Goal: Task Accomplishment & Management: Use online tool/utility

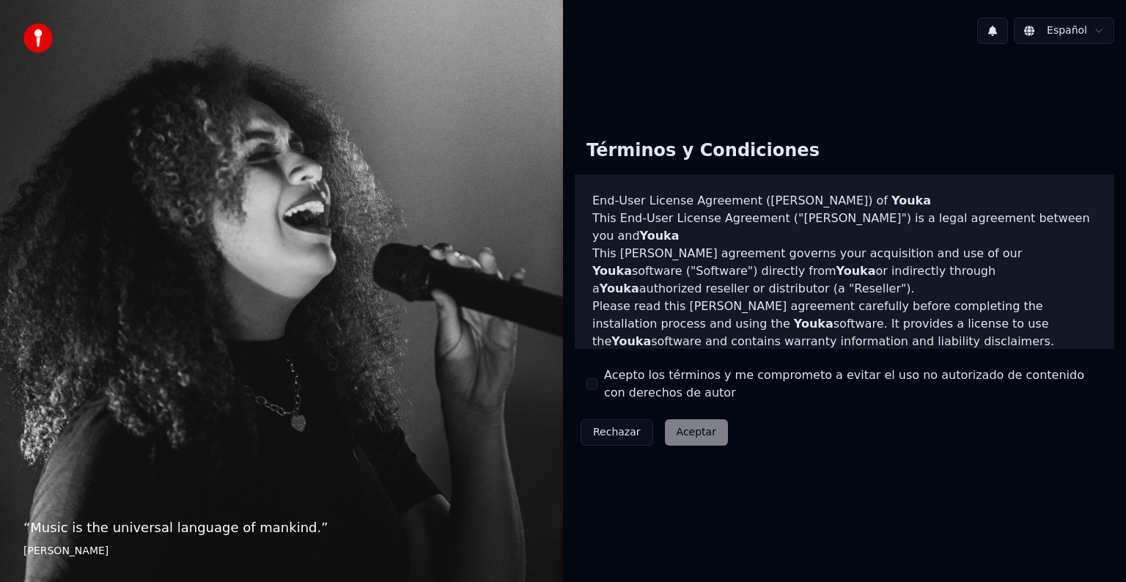
click at [586, 388] on button "Acepto los términos y me comprometo a evitar el uso no autorizado de contenido …" at bounding box center [592, 384] width 12 height 12
click at [709, 437] on button "Aceptar" at bounding box center [696, 432] width 63 height 26
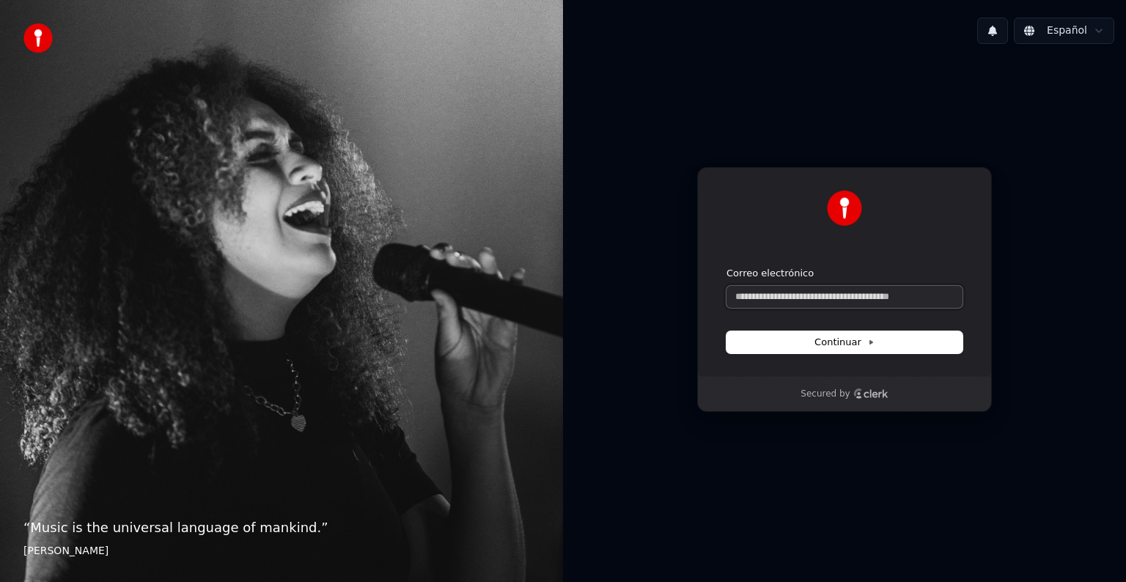
click at [771, 301] on input "Correo electrónico" at bounding box center [844, 297] width 236 height 22
click at [852, 347] on button "Continuar" at bounding box center [844, 342] width 236 height 22
type input "**********"
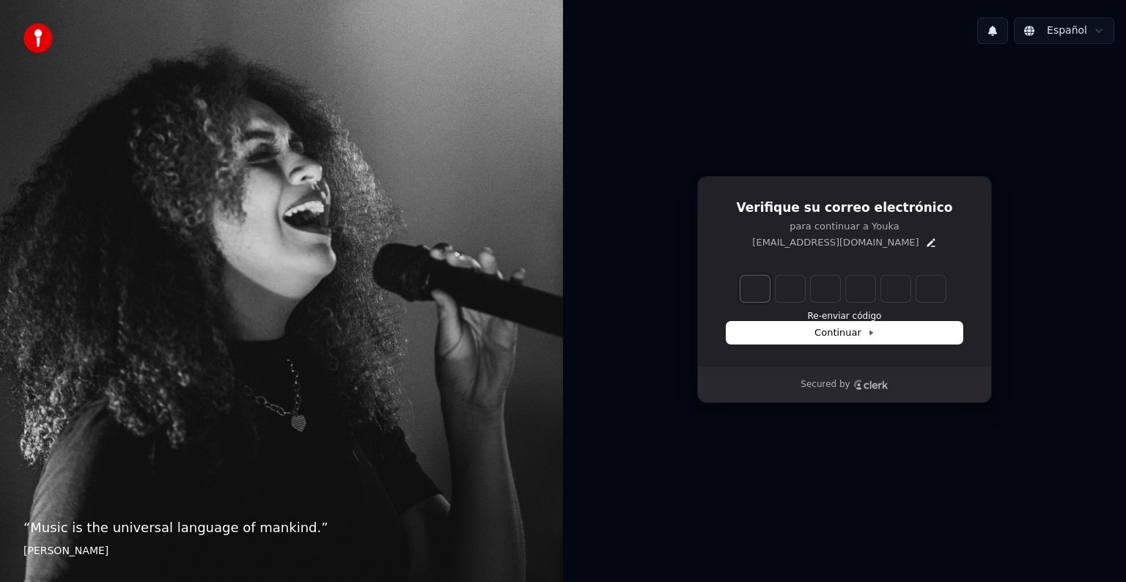
type input "*"
type input "**"
type input "*"
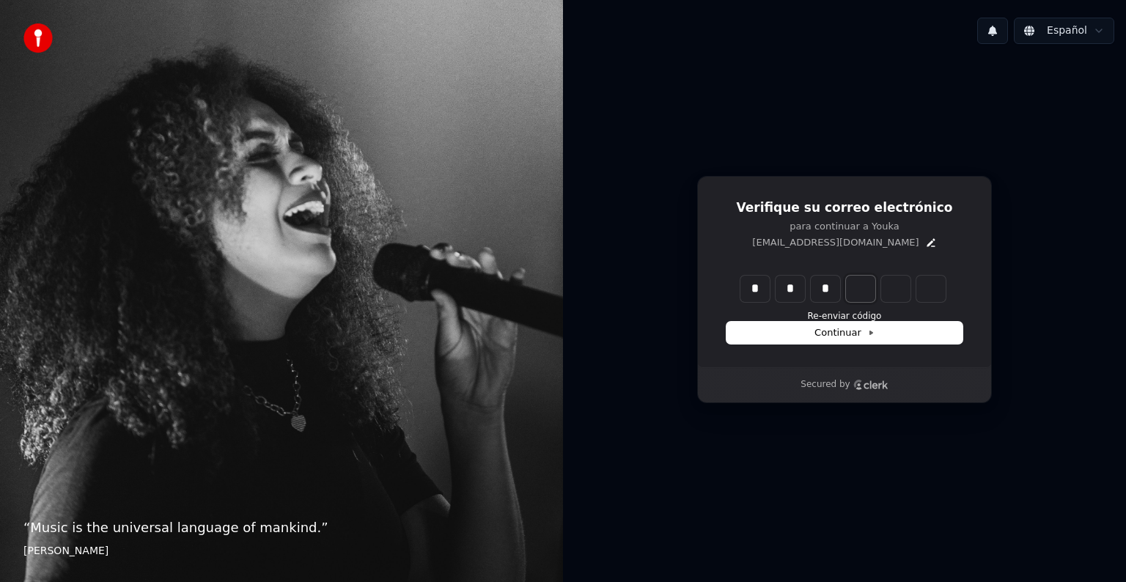
type input "***"
type input "*"
type input "****"
type input "*"
type input "******"
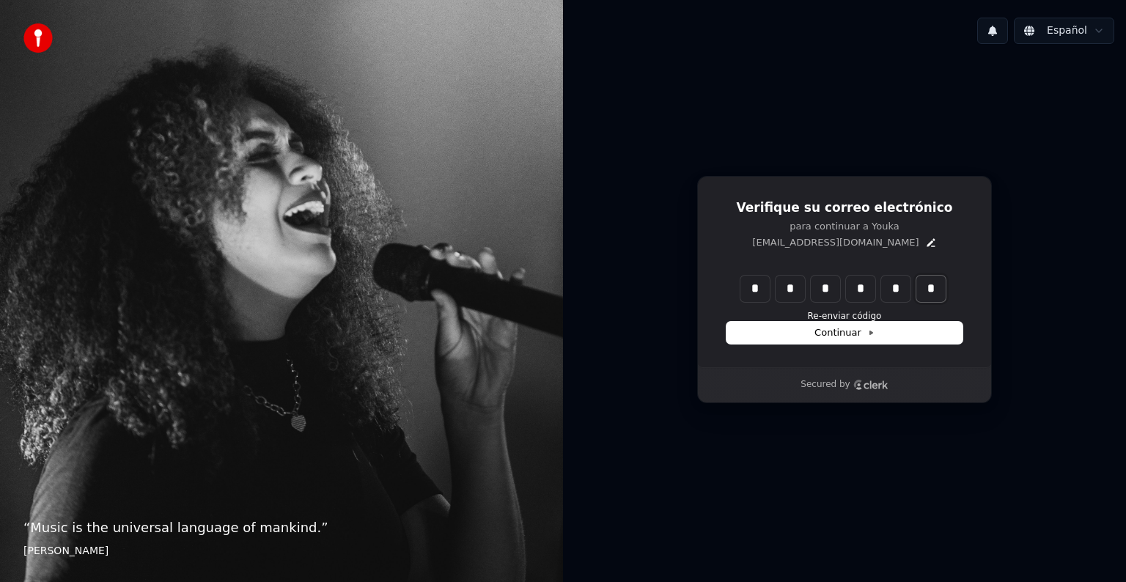
type input "*"
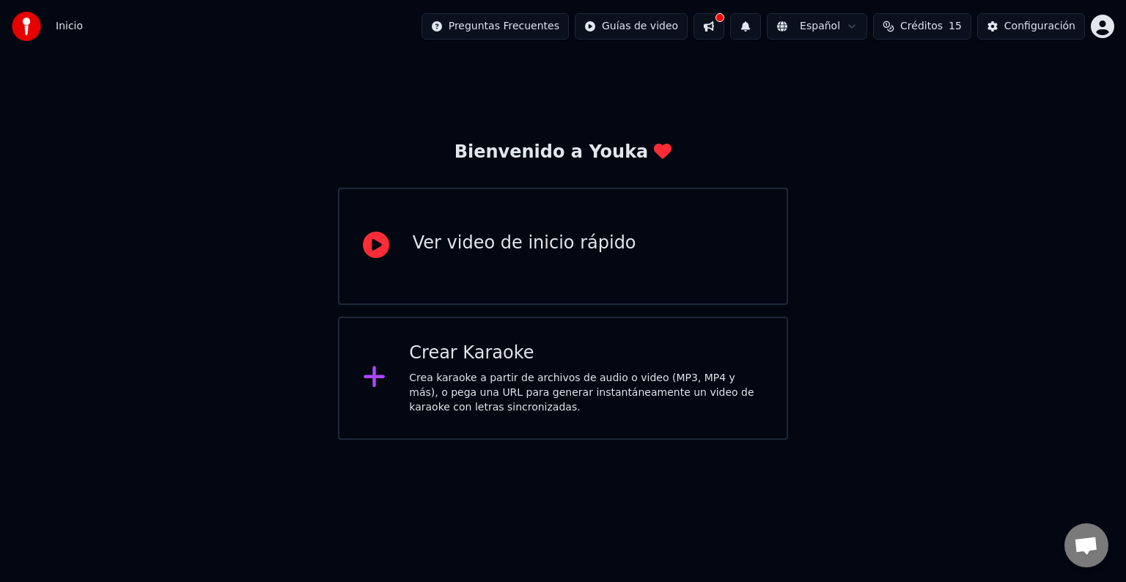
click at [460, 361] on div "Crear Karaoke" at bounding box center [586, 353] width 354 height 23
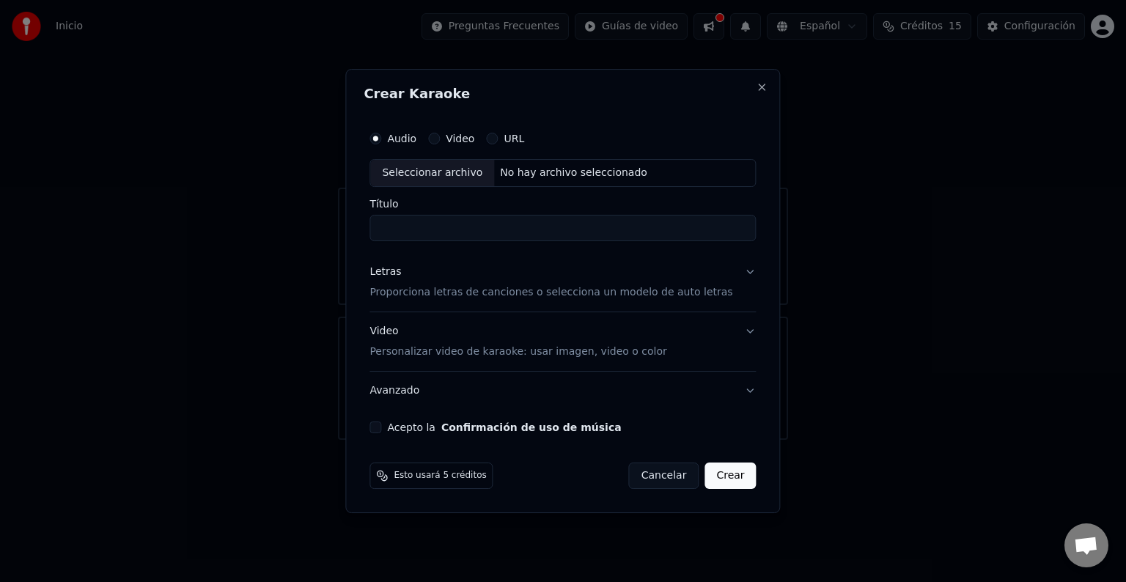
click at [440, 142] on button "Video" at bounding box center [434, 139] width 12 height 12
click at [474, 176] on div "Seleccionar archivo" at bounding box center [432, 173] width 124 height 26
type input "**********"
click at [733, 270] on button "Letras Proporciona letras de canciones o selecciona un modelo de auto letras" at bounding box center [562, 282] width 386 height 59
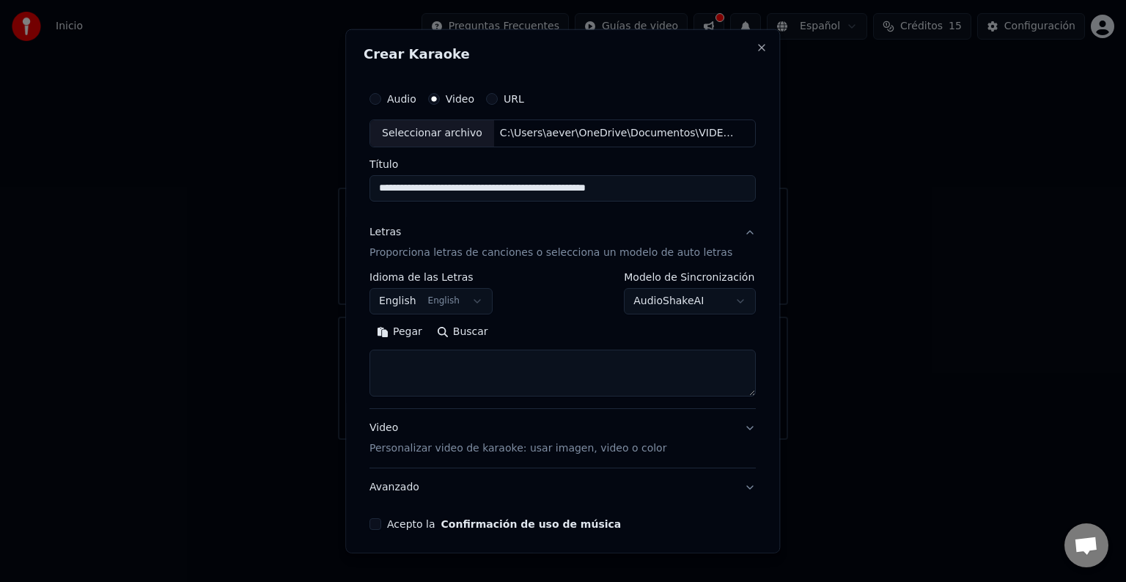
click at [476, 301] on button "English English" at bounding box center [430, 301] width 123 height 26
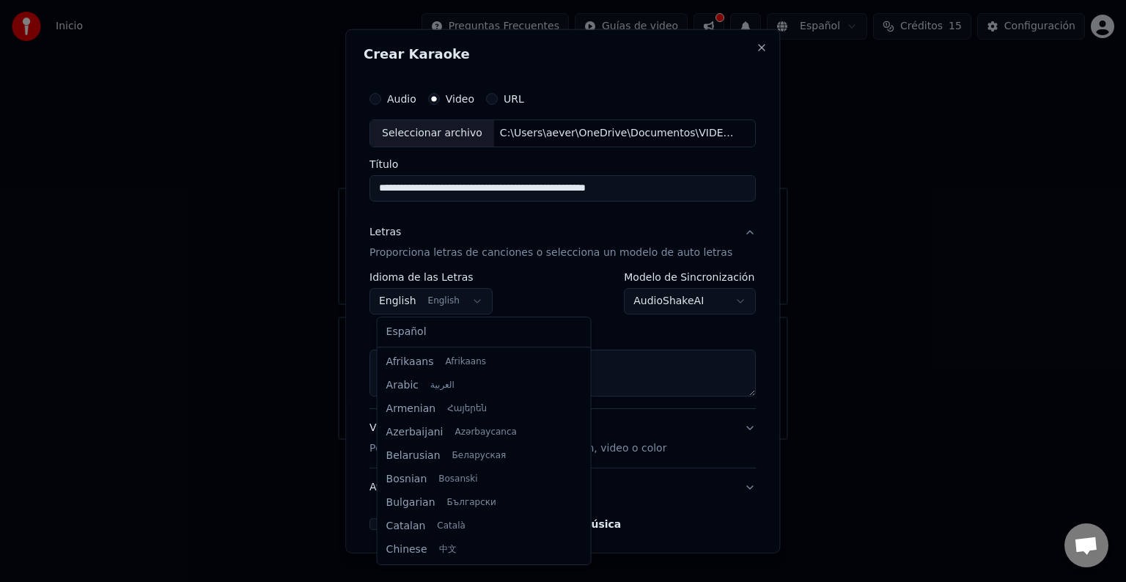
scroll to position [117, 0]
select select "**"
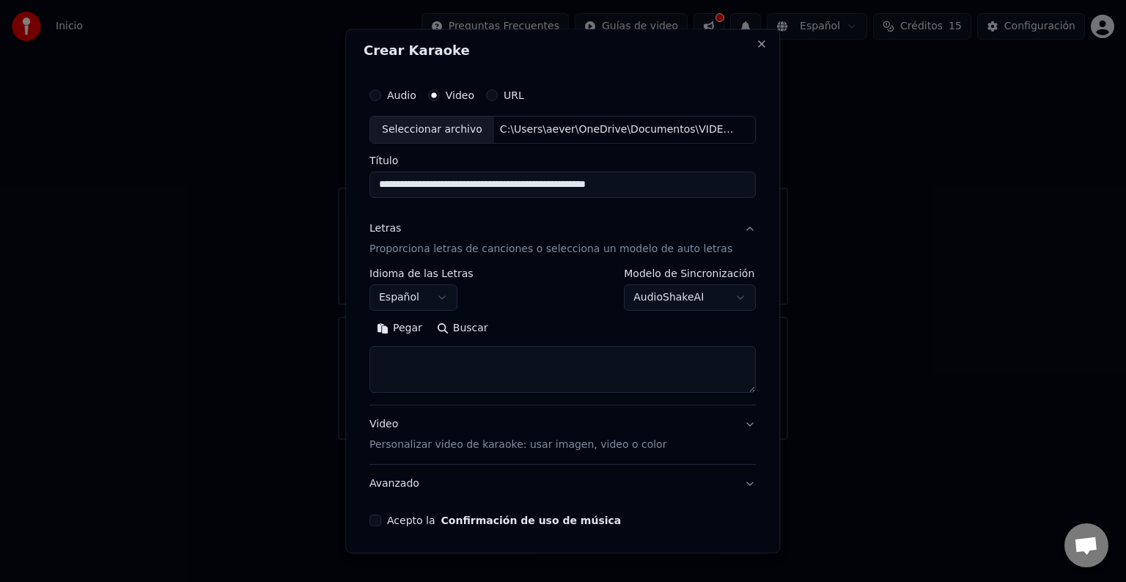
scroll to position [0, 0]
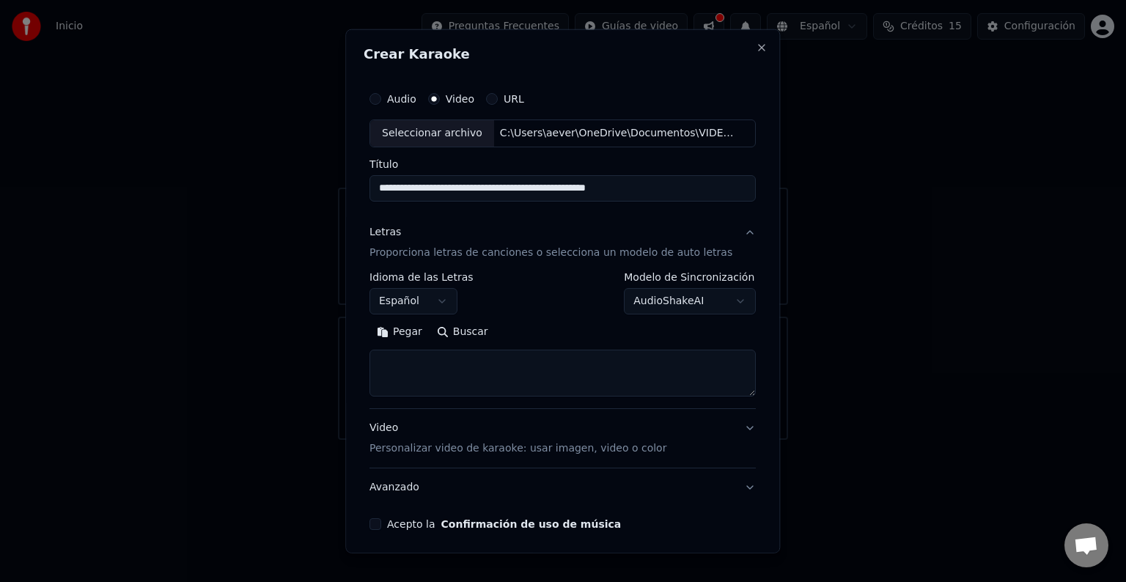
drag, startPoint x: 581, startPoint y: 53, endPoint x: 573, endPoint y: 92, distance: 40.4
click at [573, 92] on div "**********" at bounding box center [562, 291] width 435 height 524
click at [731, 232] on button "Letras Proporciona letras de canciones o selecciona un modelo de auto letras" at bounding box center [562, 242] width 386 height 59
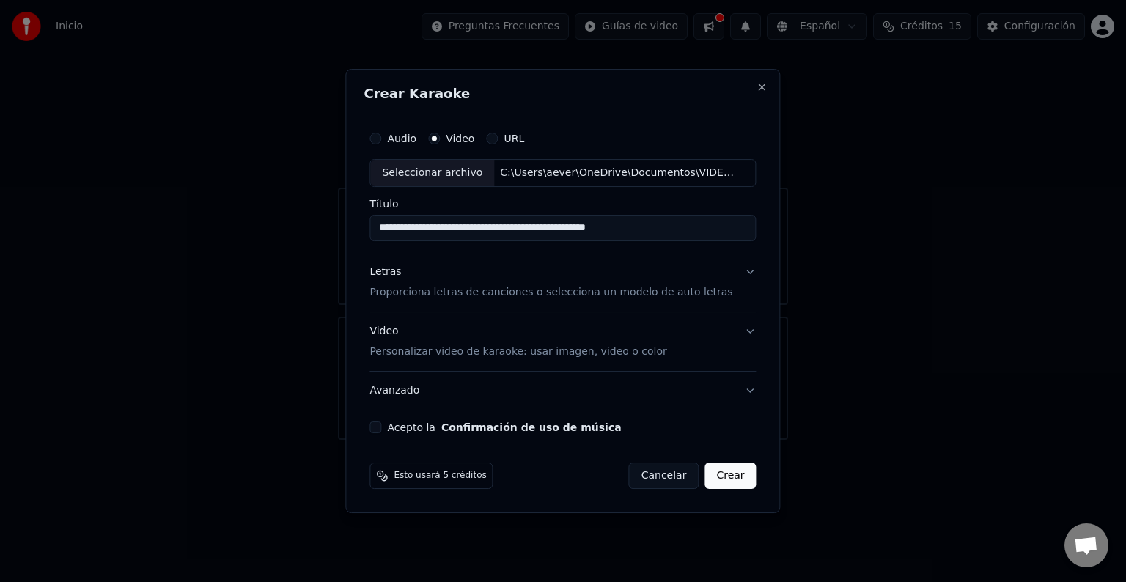
click at [734, 272] on button "Letras Proporciona letras de canciones o selecciona un modelo de auto letras" at bounding box center [562, 282] width 386 height 59
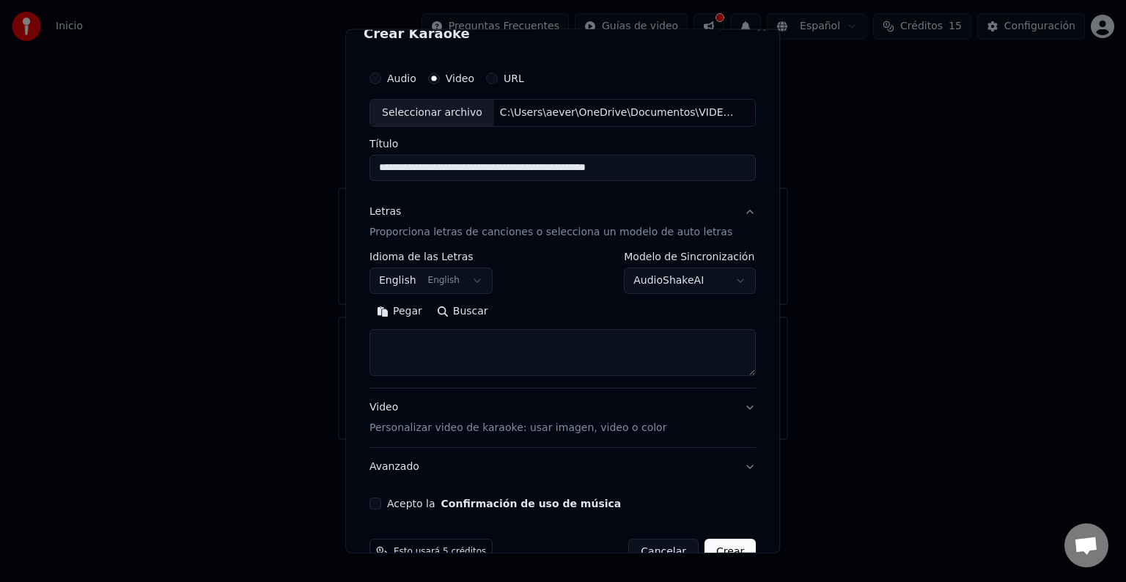
scroll to position [56, 0]
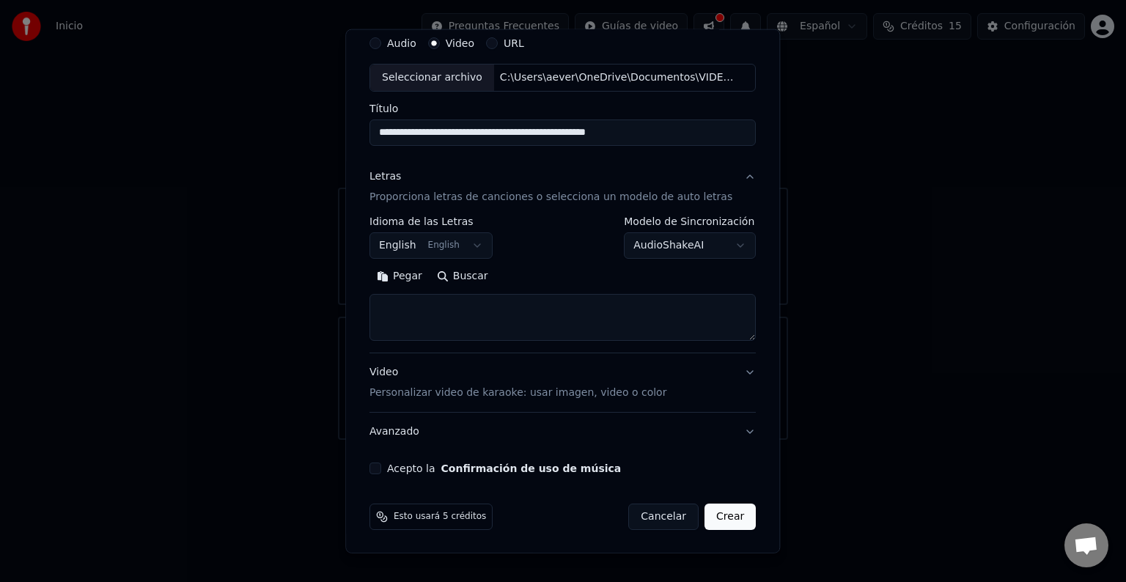
click at [729, 375] on button "Video Personalizar video de karaoke: usar imagen, video o color" at bounding box center [562, 382] width 386 height 59
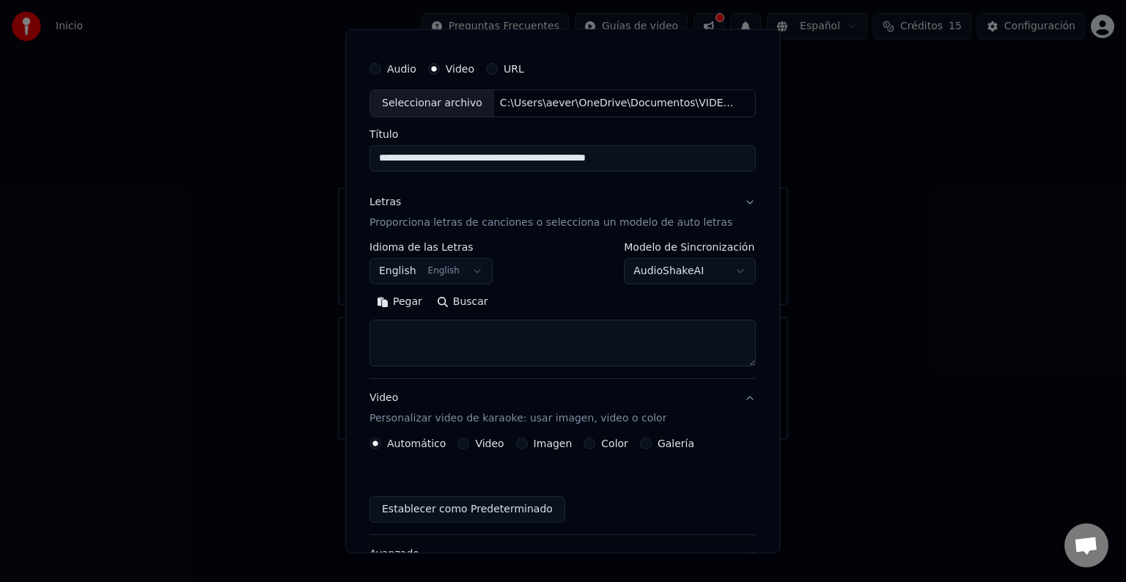
scroll to position [16, 0]
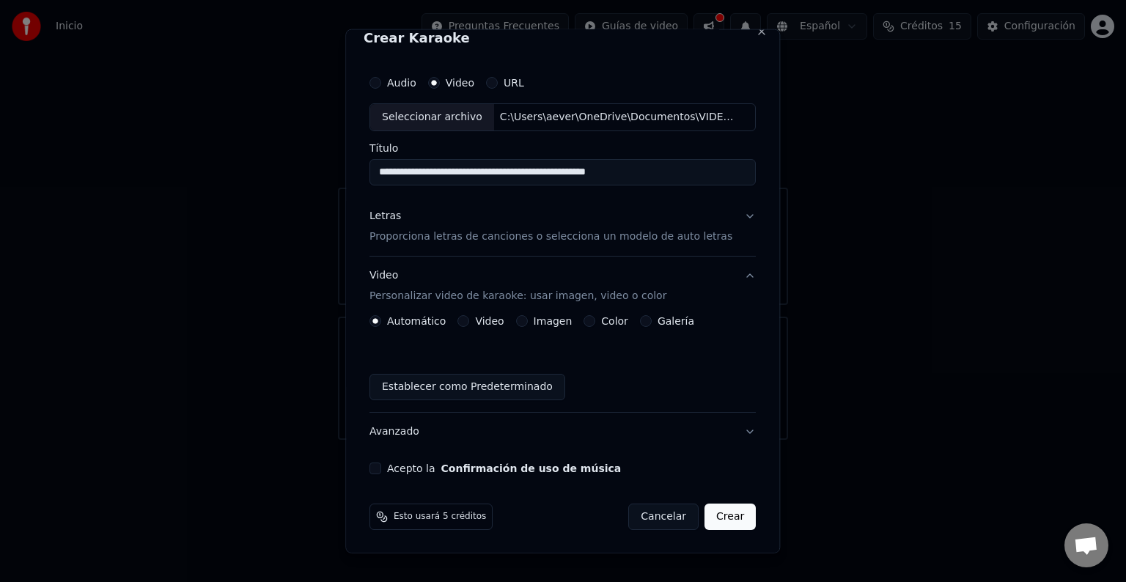
click at [730, 436] on button "Avanzado" at bounding box center [562, 432] width 386 height 38
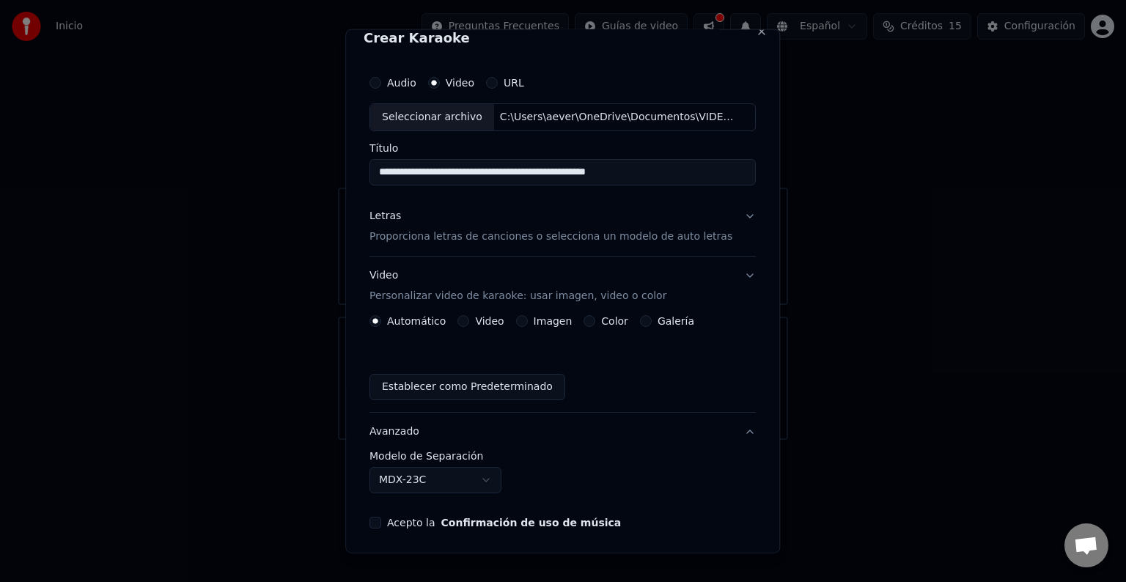
scroll to position [0, 0]
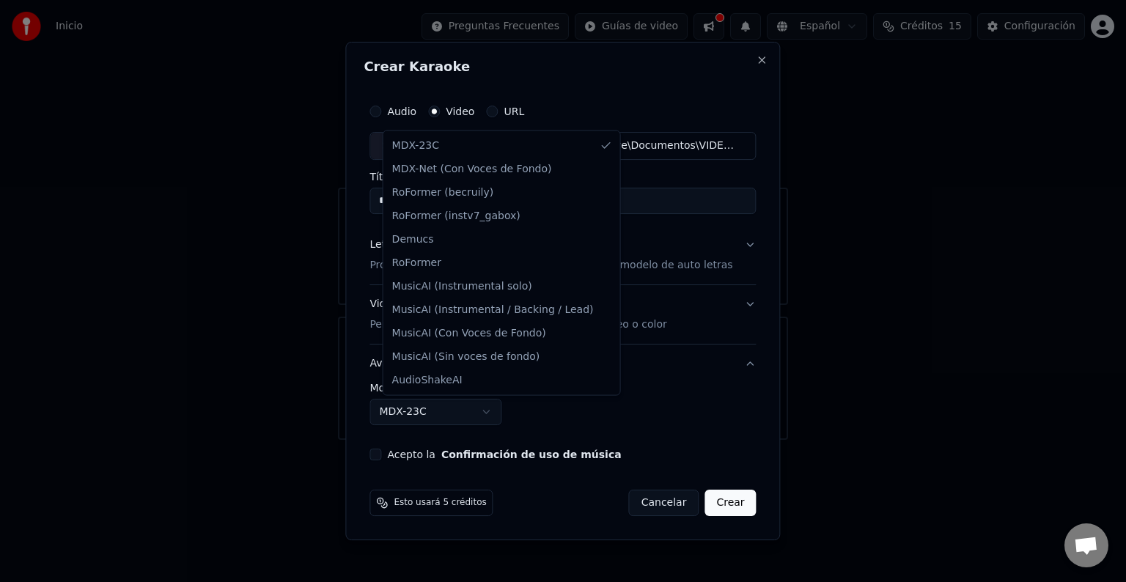
click at [501, 414] on body "**********" at bounding box center [563, 220] width 1126 height 440
click at [962, 283] on div at bounding box center [563, 291] width 1126 height 582
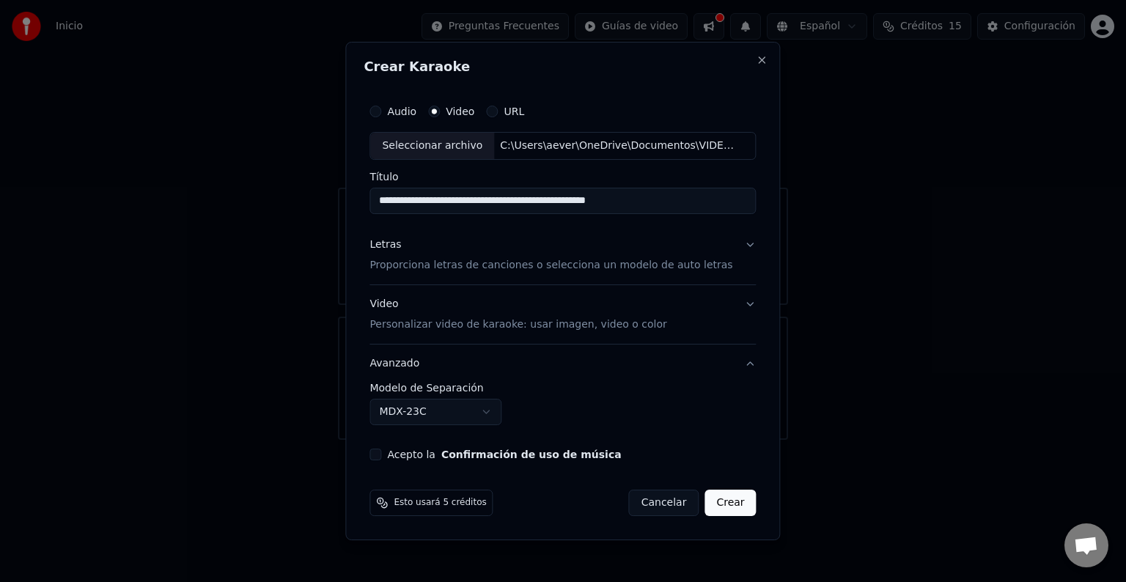
click at [740, 249] on button "Letras Proporciona letras de canciones o selecciona un modelo de auto letras" at bounding box center [562, 255] width 386 height 59
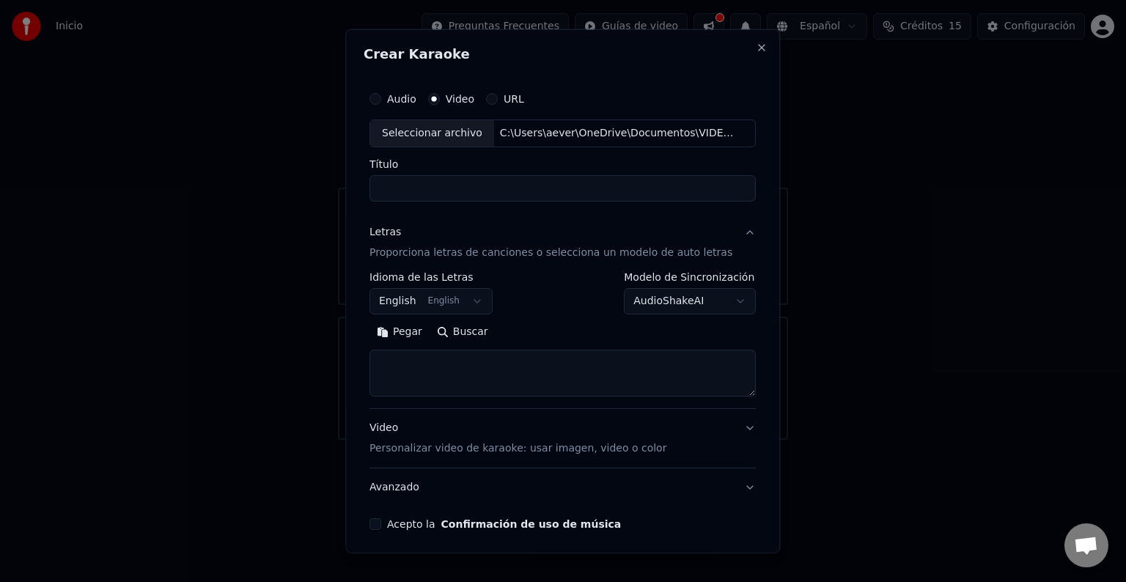
select select
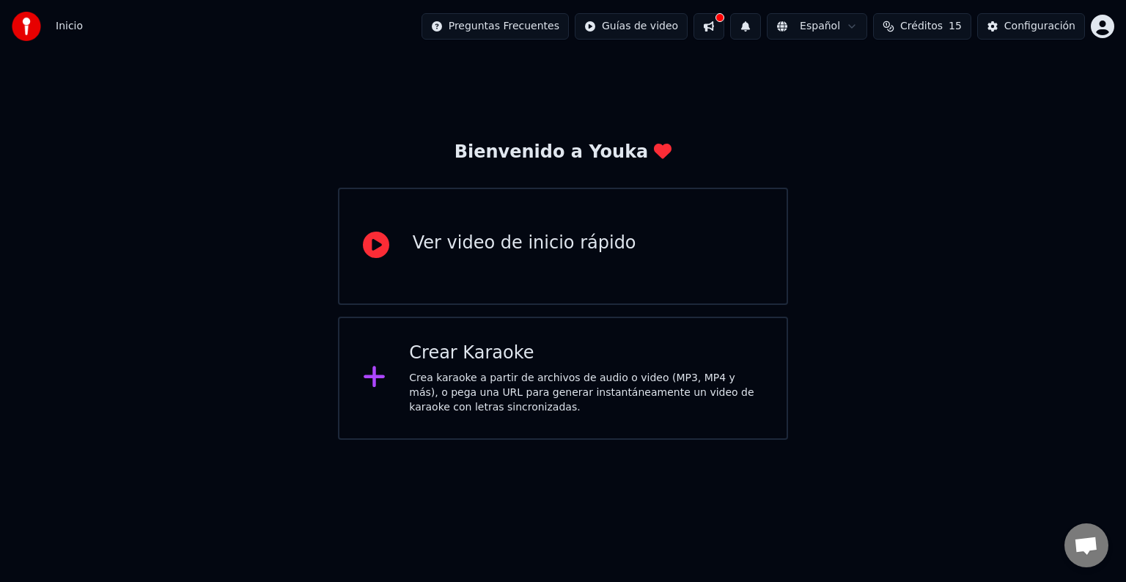
click at [374, 249] on icon at bounding box center [376, 245] width 26 height 26
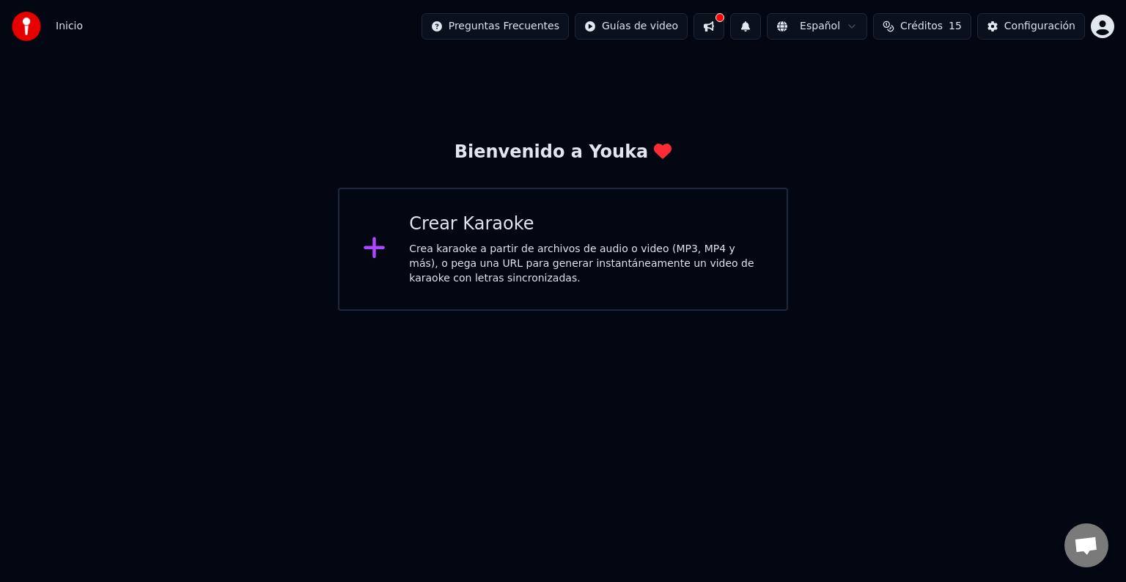
click at [724, 23] on button at bounding box center [708, 26] width 31 height 26
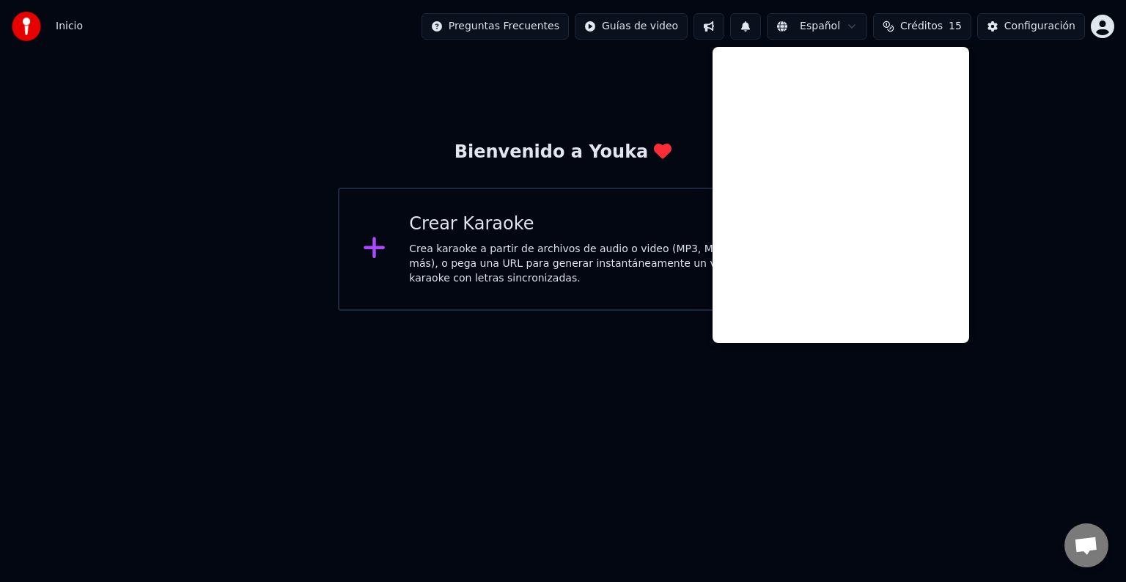
click at [484, 126] on div "Bienvenido a [PERSON_NAME] Karaoke Crea karaoke a partir de archivos de audio o…" at bounding box center [563, 182] width 1126 height 258
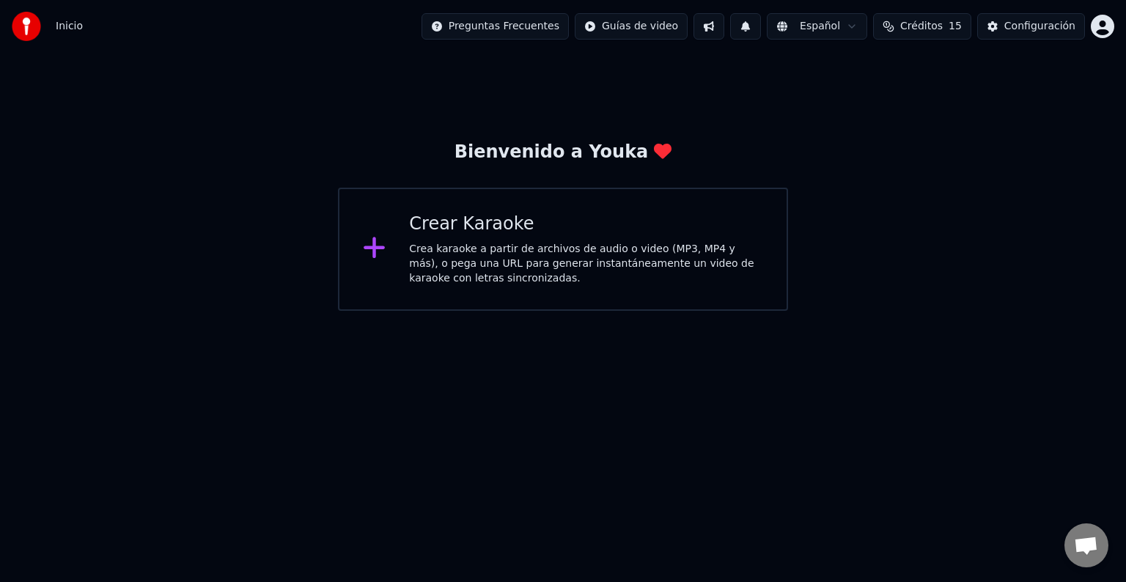
click at [486, 267] on div "Crea karaoke a partir de archivos de audio o video (MP3, MP4 y más), o pega una…" at bounding box center [586, 264] width 354 height 44
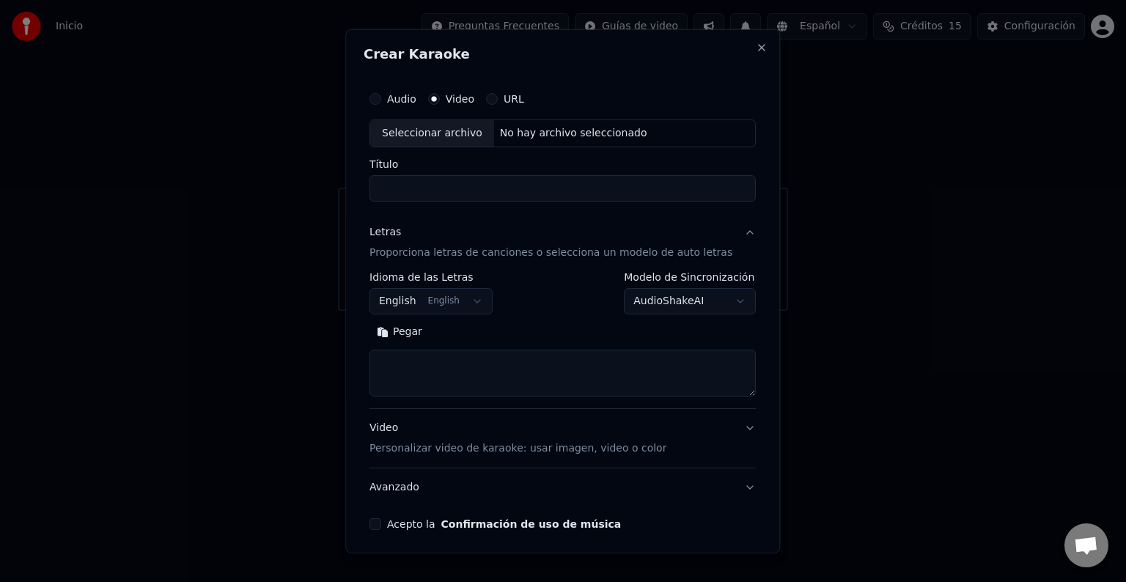
click at [523, 136] on div "No hay archivo seleccionado" at bounding box center [573, 133] width 159 height 15
type input "**********"
click at [475, 308] on body "**********" at bounding box center [563, 155] width 1126 height 311
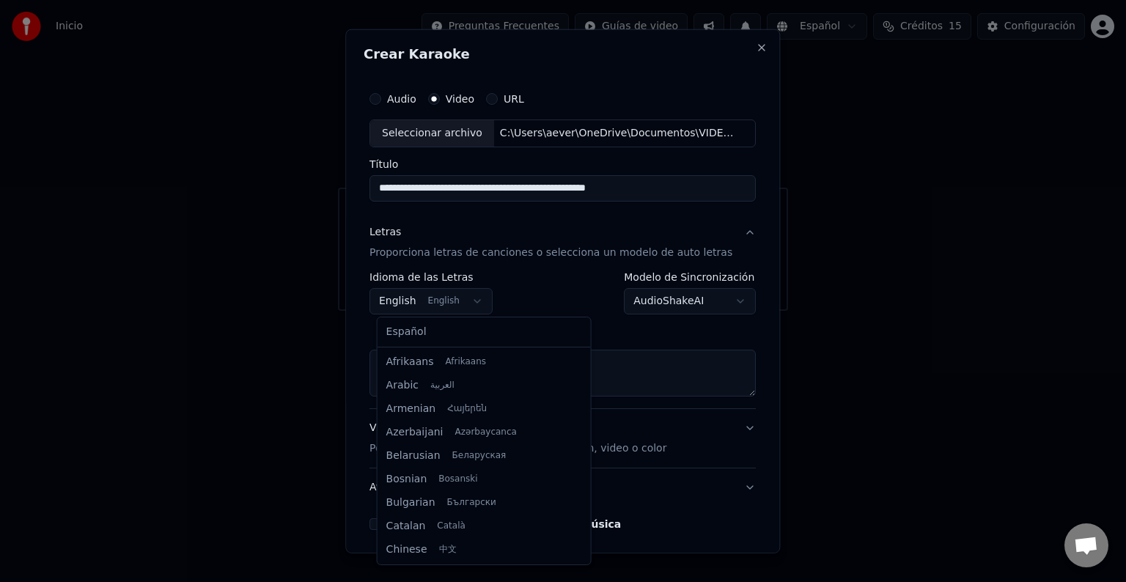
scroll to position [117, 0]
select select "**"
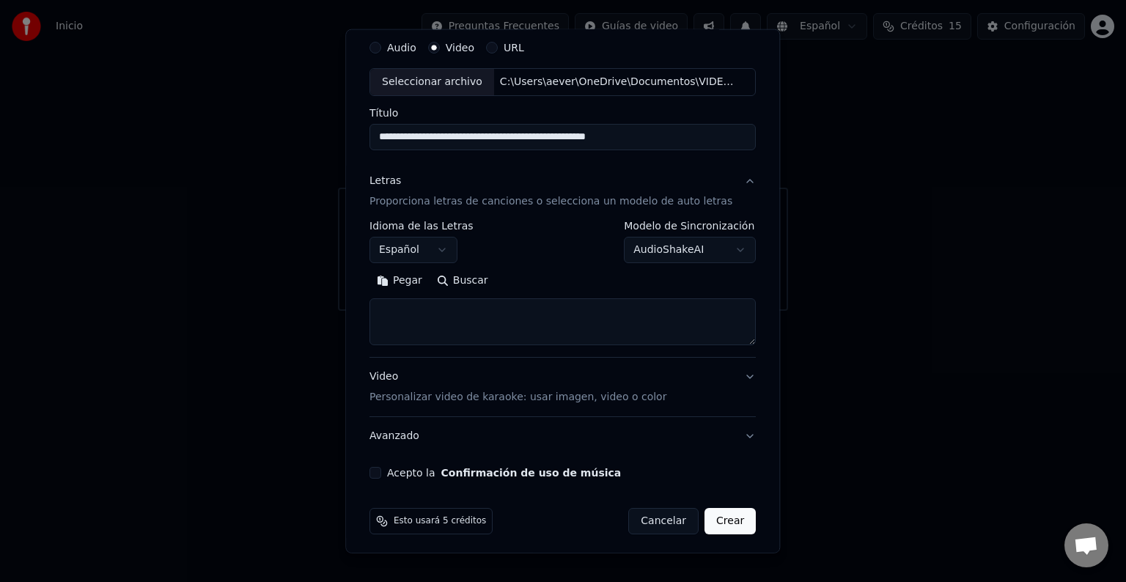
scroll to position [56, 0]
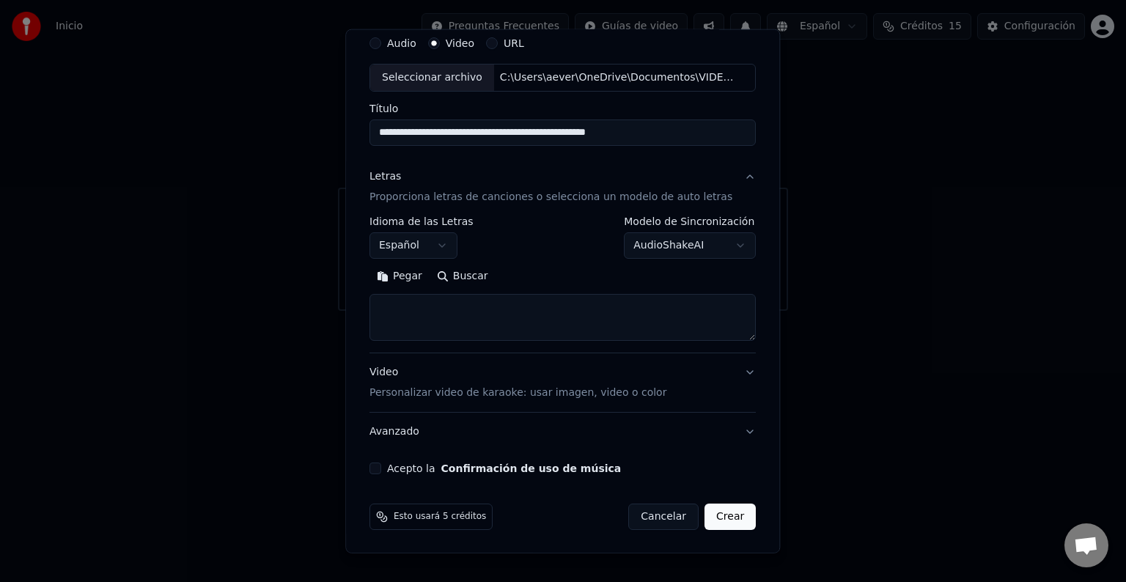
click at [452, 276] on button "Buscar" at bounding box center [463, 276] width 66 height 23
type textarea "**********"
click at [728, 376] on button "Video Personalizar video de karaoke: usar imagen, video o color" at bounding box center [562, 382] width 386 height 59
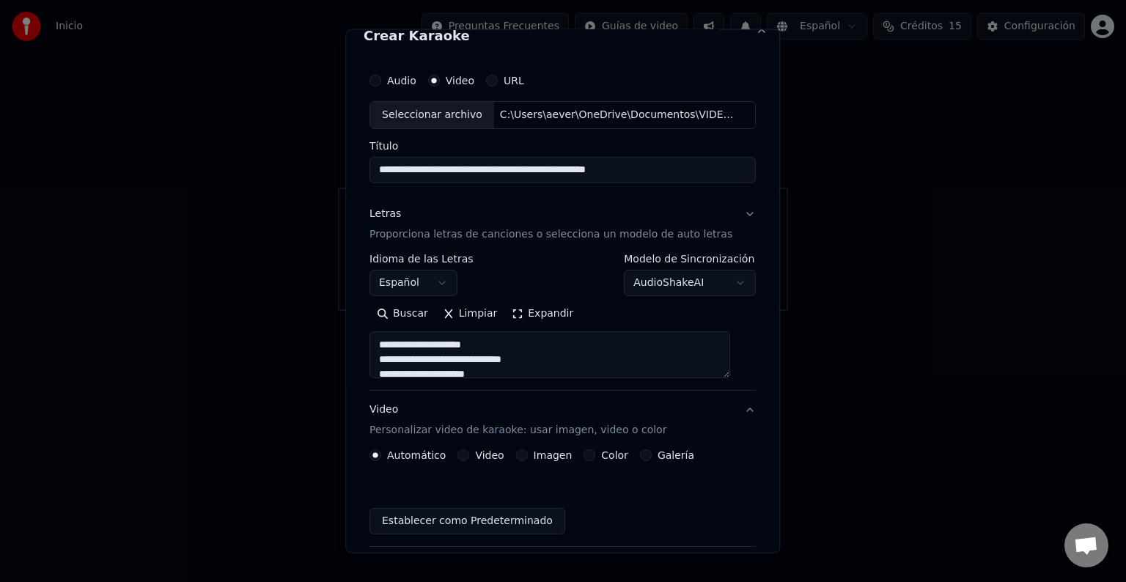
scroll to position [16, 0]
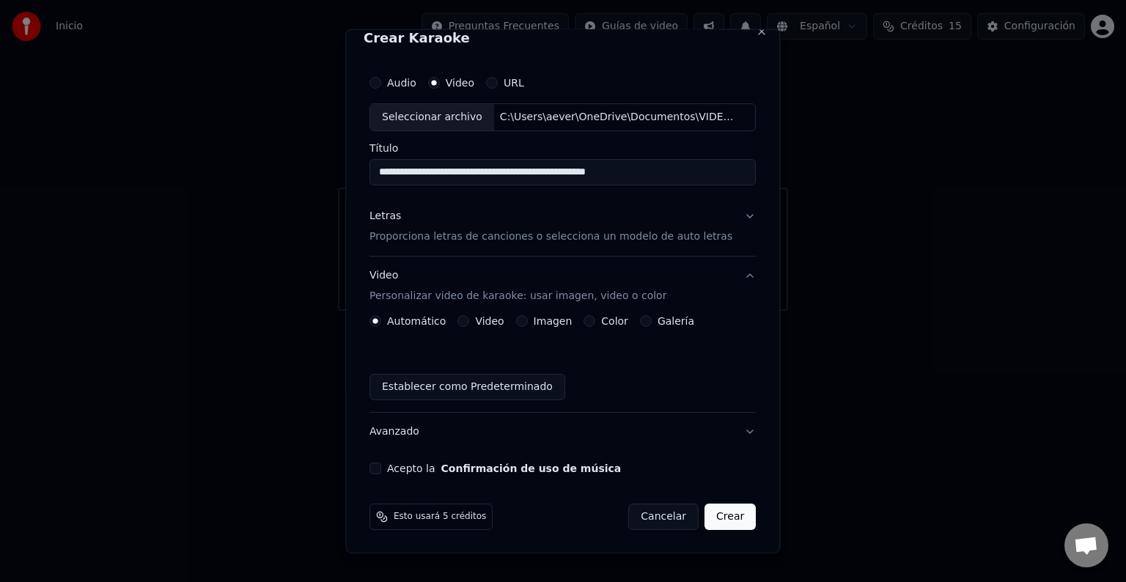
click at [472, 323] on div "Video" at bounding box center [481, 321] width 46 height 12
click at [466, 325] on button "Video" at bounding box center [464, 321] width 12 height 12
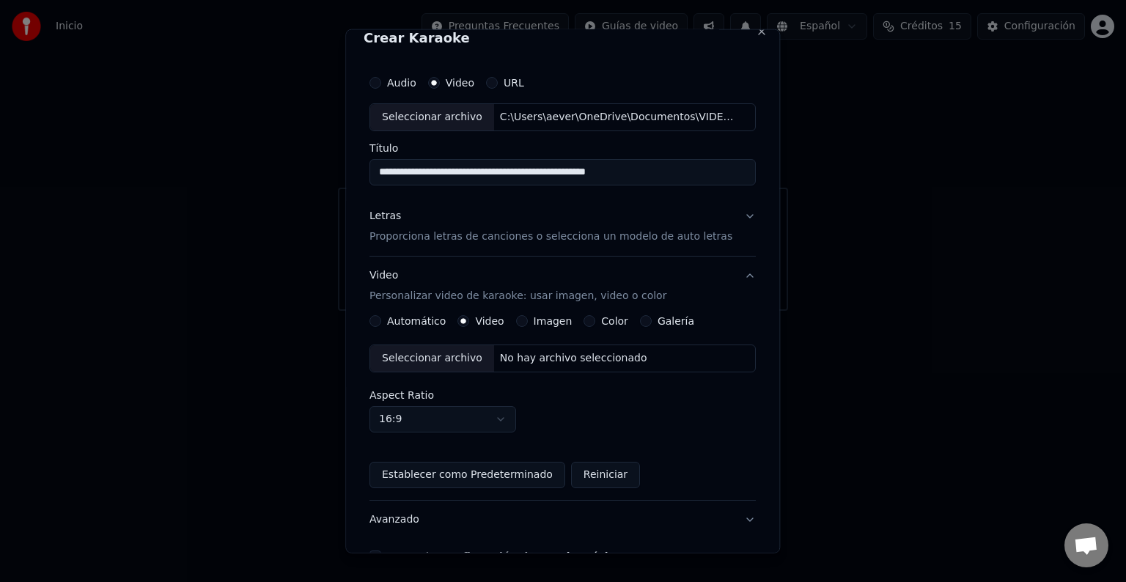
click at [572, 366] on div "Seleccionar archivo No hay archivo seleccionado" at bounding box center [562, 359] width 386 height 28
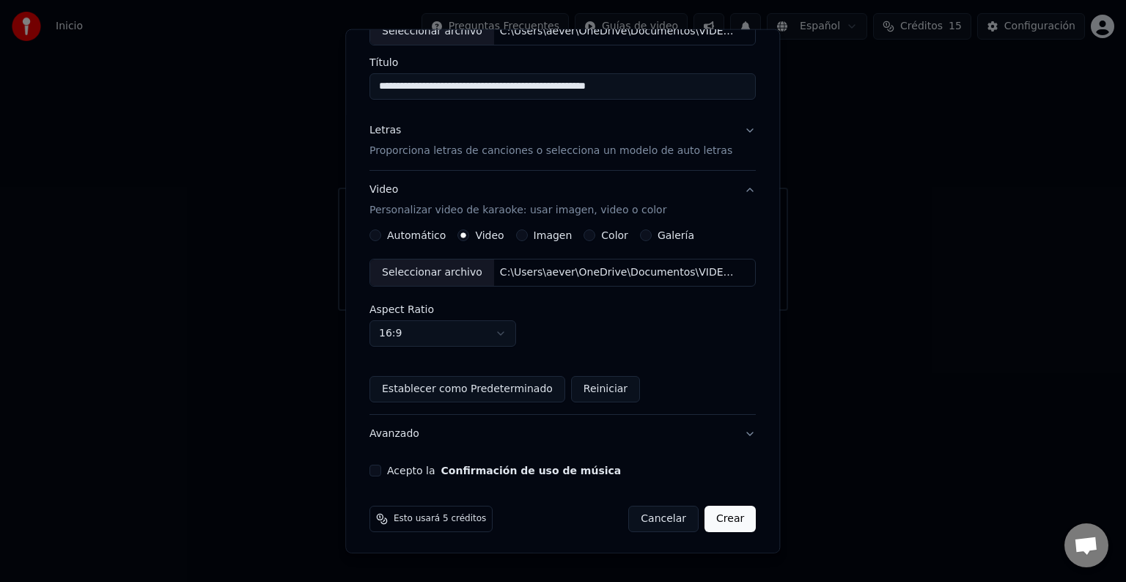
scroll to position [103, 0]
click at [381, 468] on button "Acepto la Confirmación de uso de música" at bounding box center [375, 469] width 12 height 12
click at [399, 428] on button "Avanzado" at bounding box center [562, 432] width 386 height 38
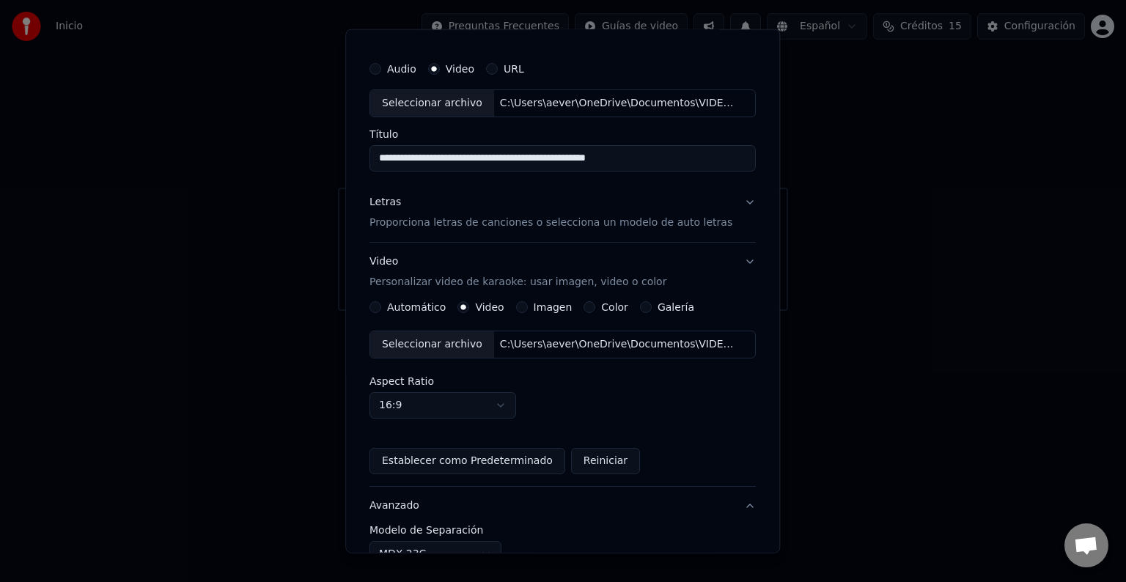
scroll to position [0, 0]
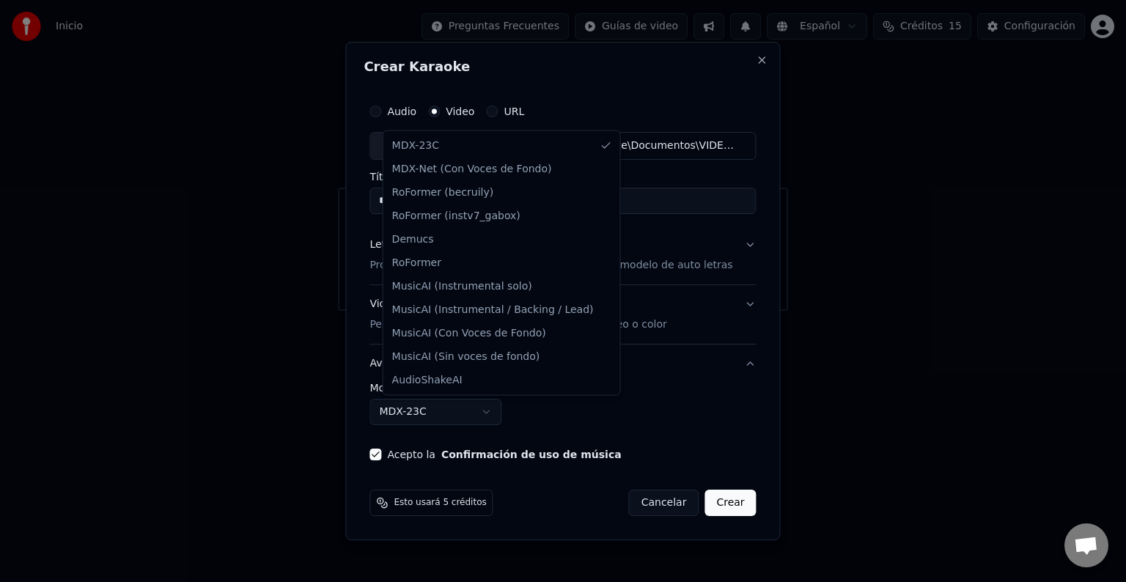
click at [498, 311] on body "**********" at bounding box center [563, 155] width 1126 height 311
click at [843, 366] on div at bounding box center [563, 291] width 1126 height 582
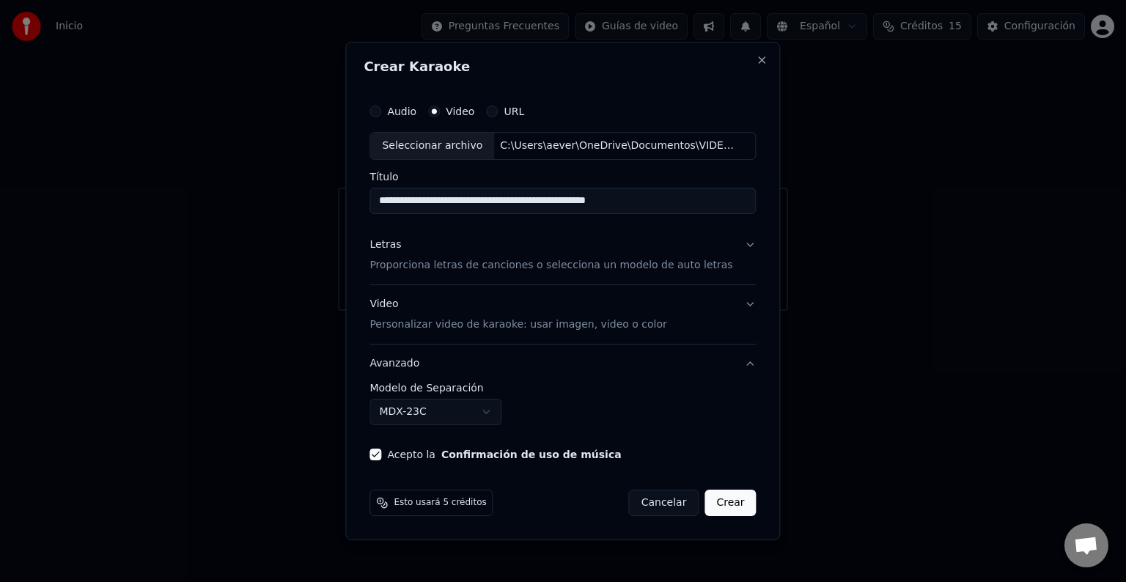
click at [733, 246] on button "Letras Proporciona letras de canciones o selecciona un modelo de auto letras" at bounding box center [562, 255] width 386 height 59
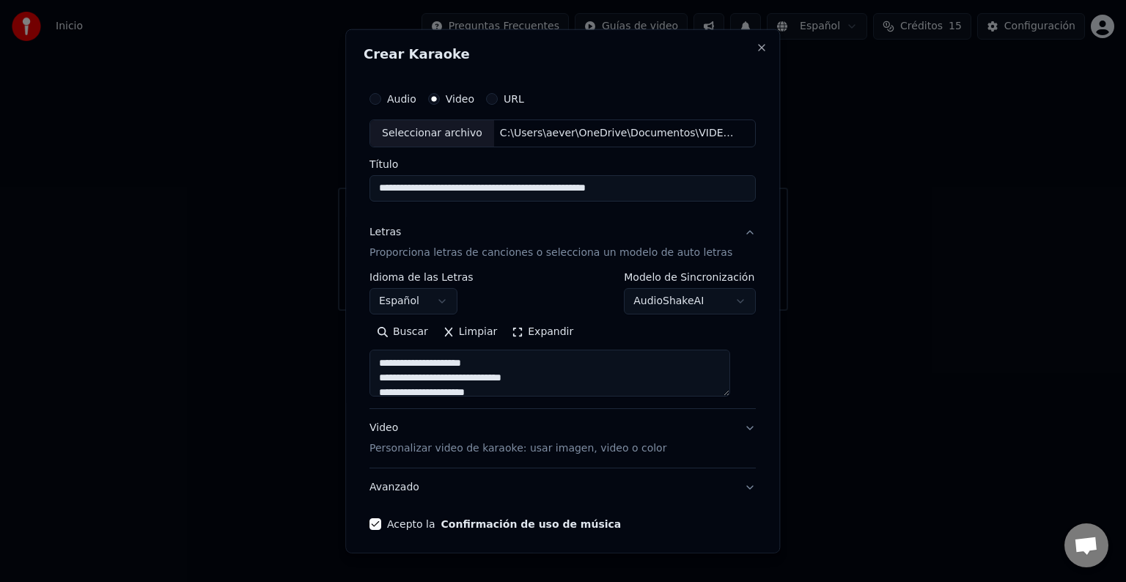
click at [731, 428] on button "Video Personalizar video de karaoke: usar imagen, video o color" at bounding box center [562, 438] width 386 height 59
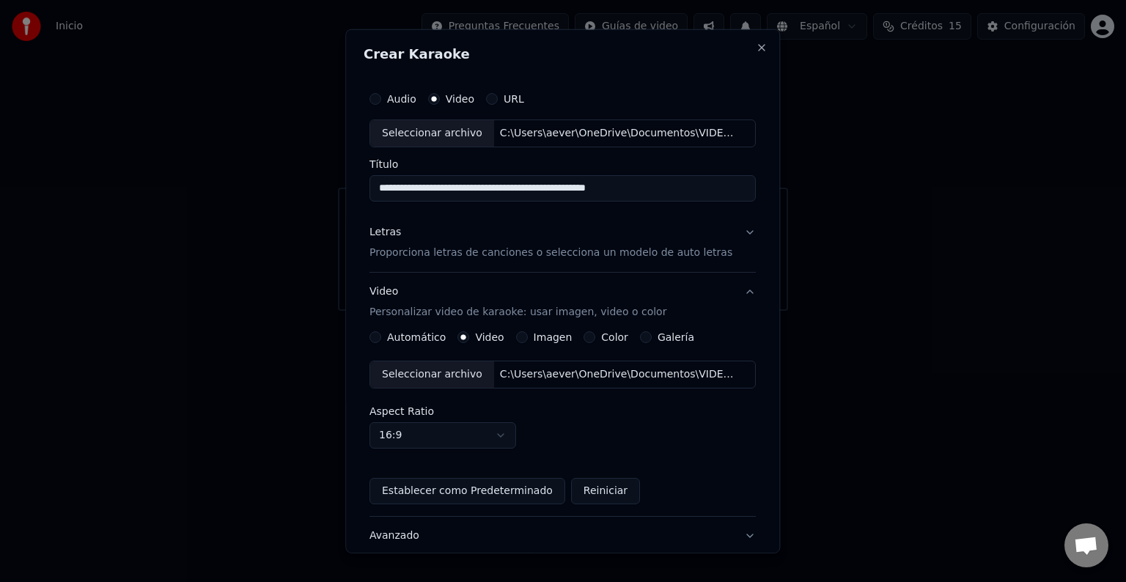
click at [588, 311] on p "Personalizar video de karaoke: usar imagen, video o color" at bounding box center [517, 312] width 297 height 15
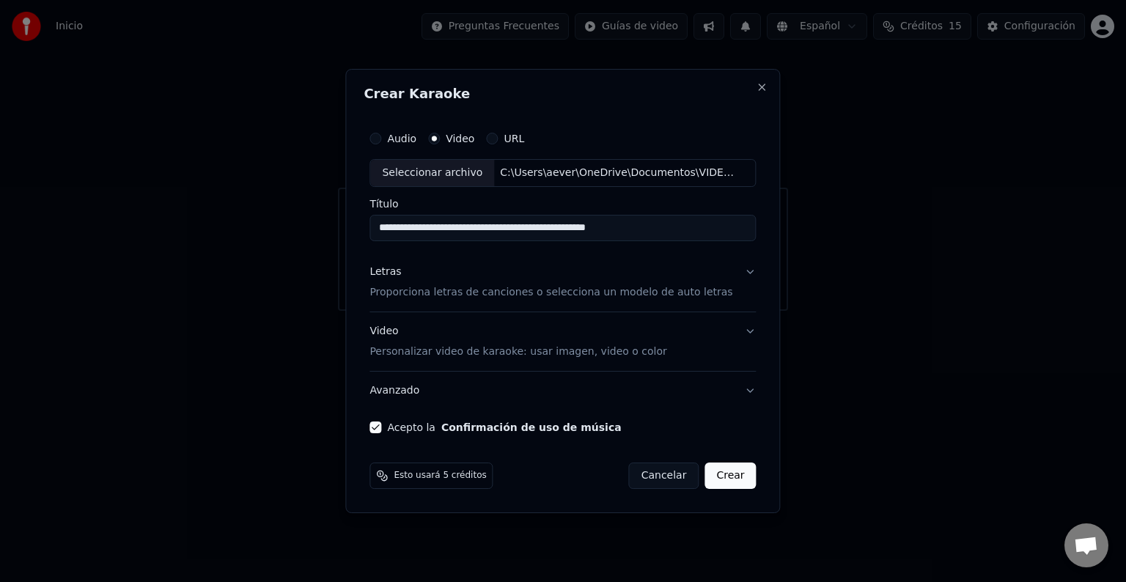
click at [422, 352] on p "Personalizar video de karaoke: usar imagen, video o color" at bounding box center [517, 352] width 297 height 15
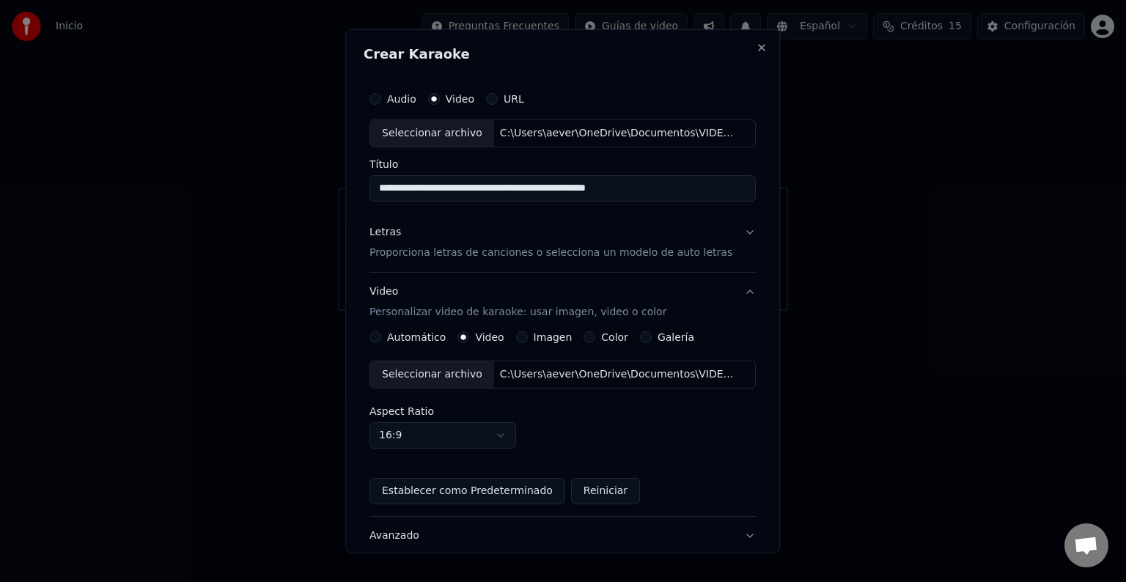
click at [381, 339] on button "Automático" at bounding box center [375, 337] width 12 height 12
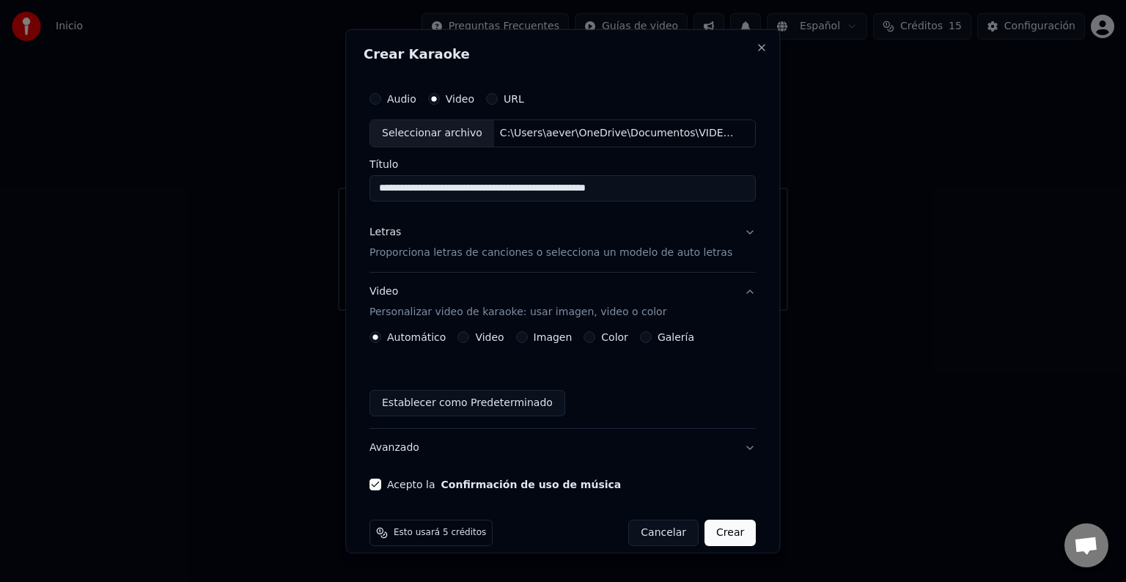
click at [473, 336] on div "Video" at bounding box center [481, 337] width 46 height 12
click at [468, 337] on button "Video" at bounding box center [464, 337] width 12 height 12
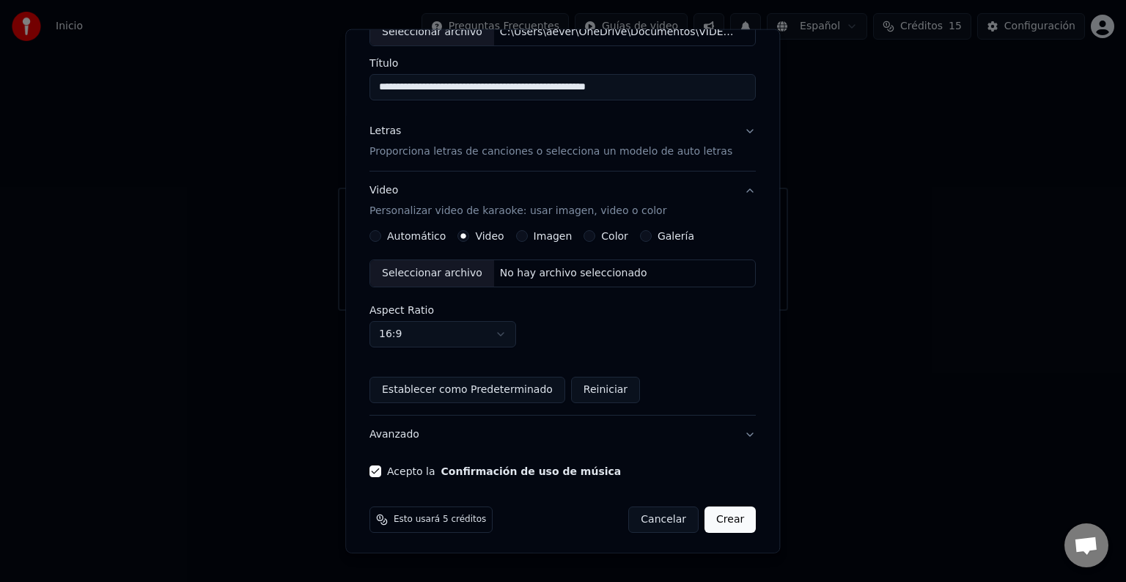
scroll to position [103, 0]
click at [710, 518] on button "Crear" at bounding box center [729, 517] width 51 height 26
click at [523, 272] on div "No hay archivo seleccionado" at bounding box center [573, 271] width 159 height 15
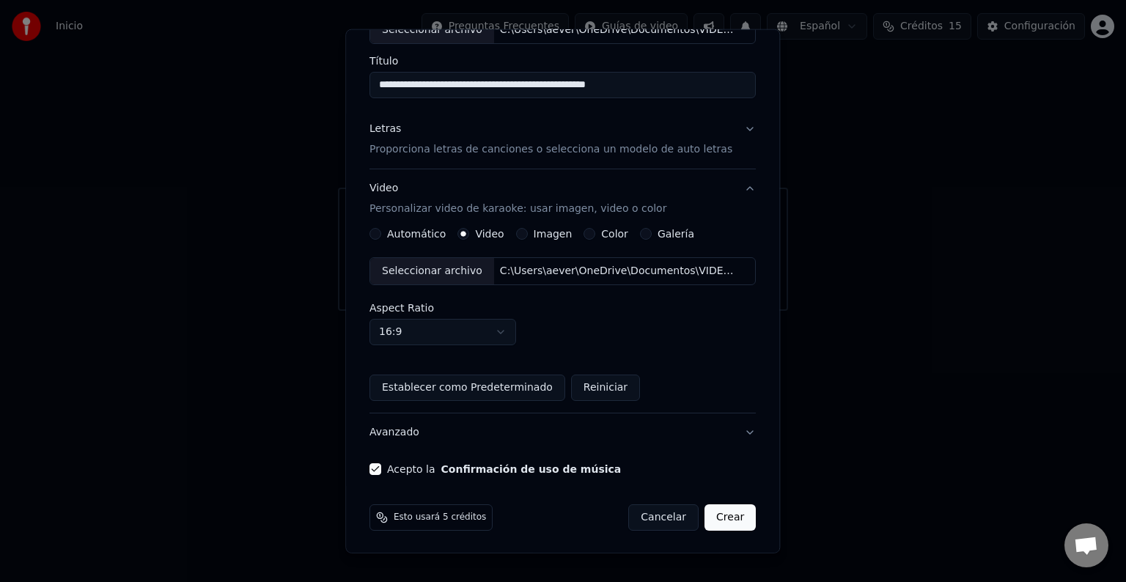
click at [706, 517] on button "Crear" at bounding box center [729, 517] width 51 height 26
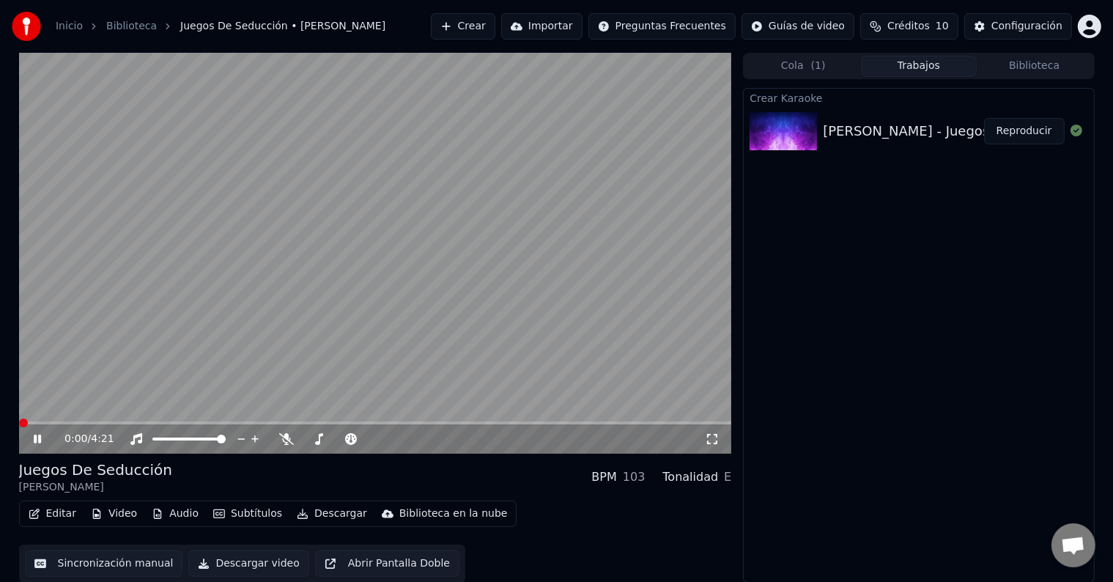
click at [19, 427] on span at bounding box center [23, 423] width 9 height 9
click at [40, 441] on icon at bounding box center [37, 439] width 7 height 9
click at [21, 425] on span at bounding box center [25, 423] width 9 height 9
click at [19, 422] on span at bounding box center [23, 423] width 9 height 9
click at [34, 436] on icon at bounding box center [37, 439] width 9 height 10
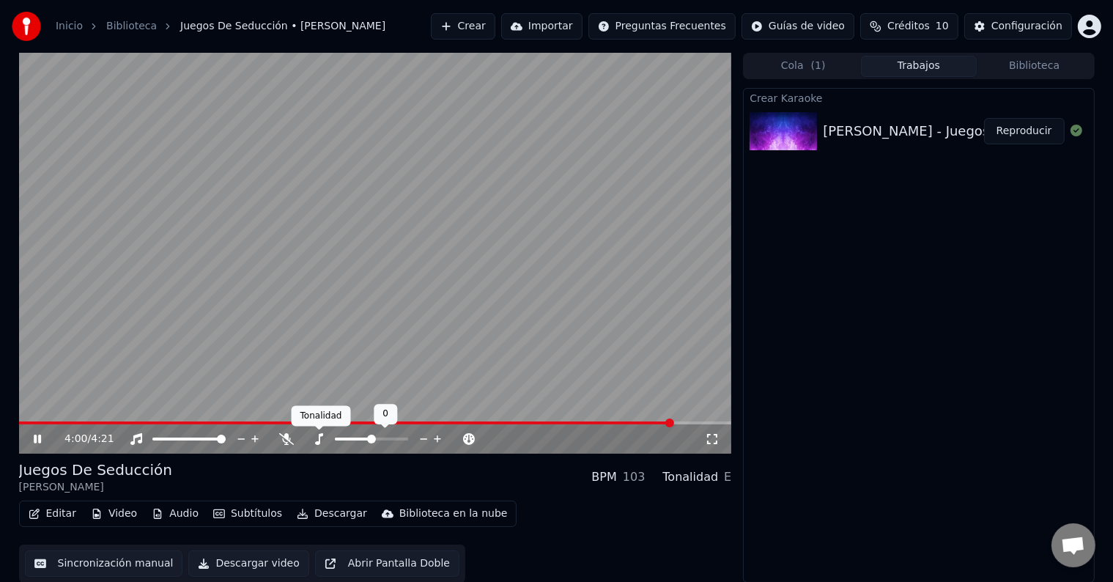
click at [320, 439] on icon at bounding box center [319, 439] width 8 height 12
click at [349, 441] on icon at bounding box center [351, 439] width 12 height 12
click at [37, 439] on icon at bounding box center [48, 439] width 34 height 12
click at [729, 480] on div "E" at bounding box center [727, 477] width 7 height 18
click at [646, 480] on div "103" at bounding box center [634, 477] width 23 height 18
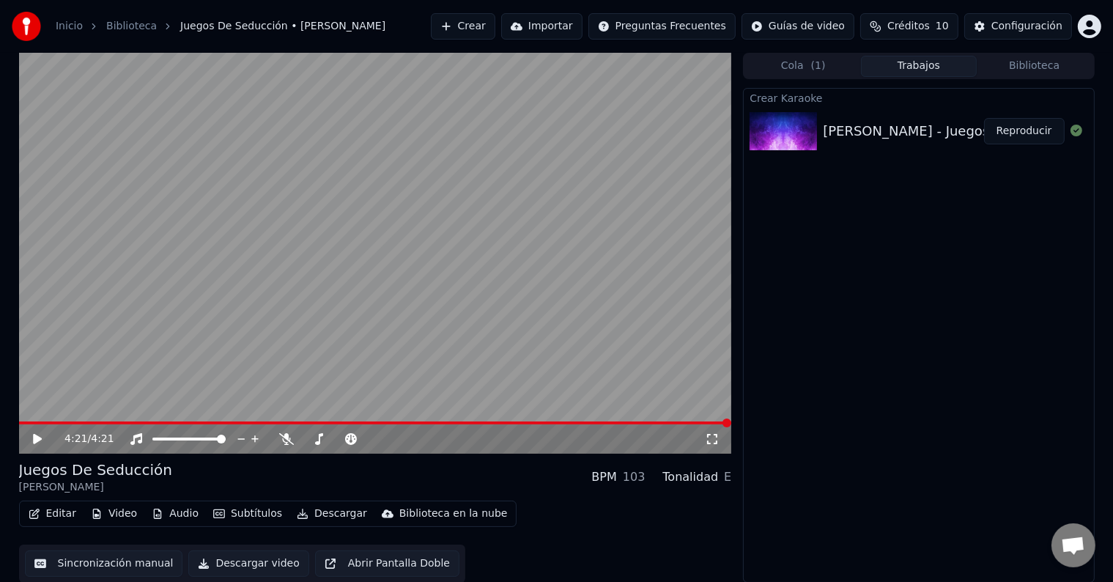
scroll to position [1, 0]
click at [19, 421] on span at bounding box center [23, 422] width 9 height 9
click at [35, 437] on icon at bounding box center [37, 438] width 9 height 10
click at [112, 419] on span at bounding box center [116, 422] width 9 height 9
click at [33, 434] on icon at bounding box center [48, 438] width 34 height 12
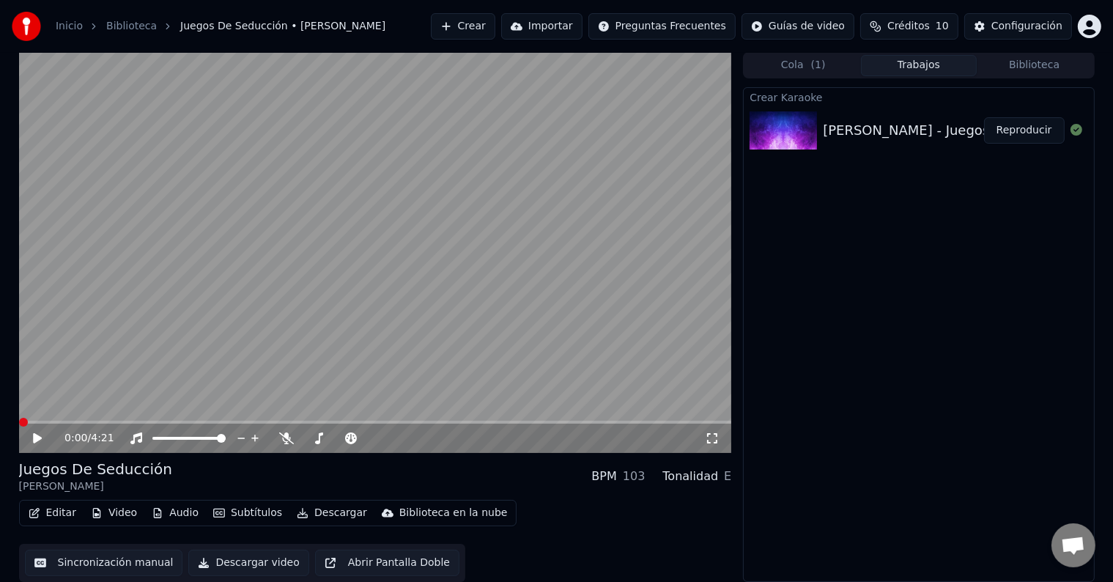
click at [19, 418] on span at bounding box center [23, 422] width 9 height 9
click at [41, 438] on icon at bounding box center [37, 438] width 9 height 10
click at [19, 427] on span at bounding box center [23, 422] width 9 height 9
click at [36, 436] on icon at bounding box center [37, 438] width 7 height 9
click at [19, 424] on span at bounding box center [23, 422] width 9 height 9
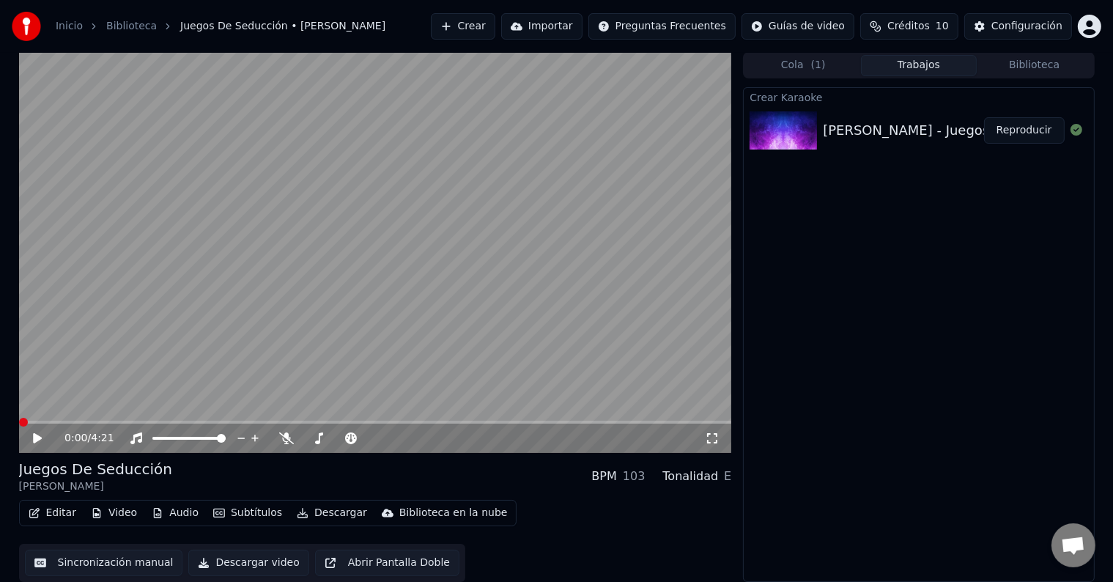
click at [19, 425] on span at bounding box center [23, 422] width 9 height 9
click at [37, 440] on icon at bounding box center [37, 438] width 9 height 10
click at [37, 440] on icon at bounding box center [48, 438] width 34 height 12
click at [19, 427] on span at bounding box center [23, 422] width 9 height 9
click at [19, 426] on span at bounding box center [23, 422] width 9 height 9
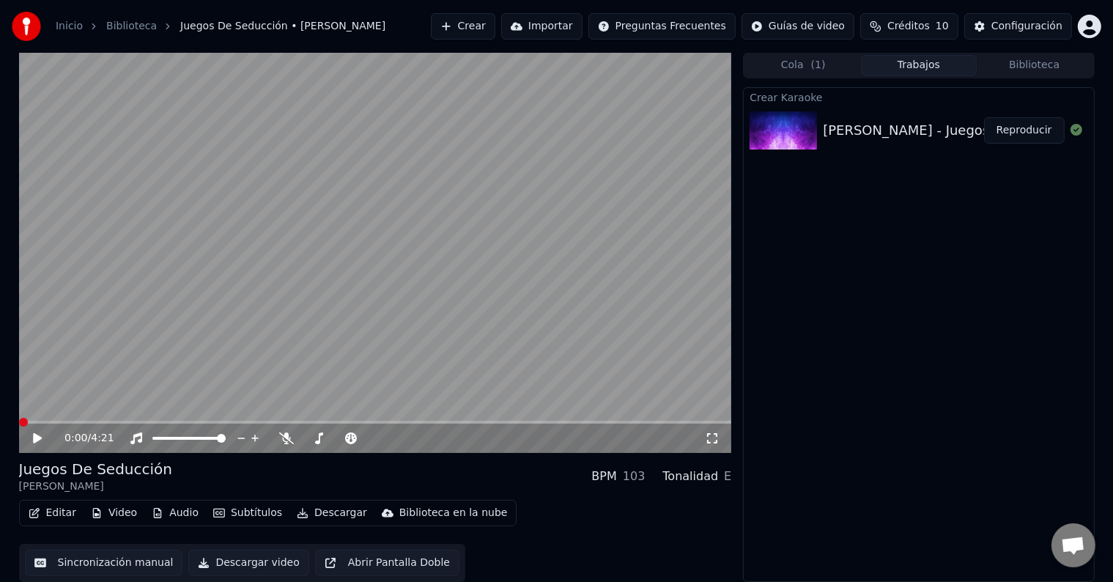
click at [35, 439] on icon at bounding box center [37, 438] width 9 height 10
click at [172, 424] on span at bounding box center [173, 422] width 9 height 9
click at [39, 434] on icon at bounding box center [37, 438] width 7 height 9
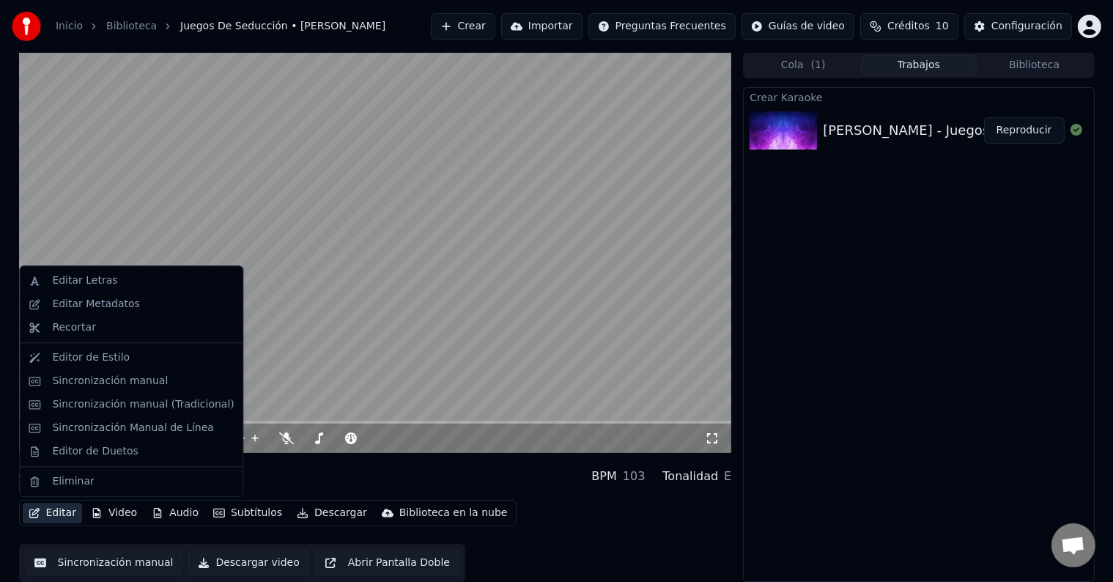
click at [62, 512] on button "Editar" at bounding box center [52, 513] width 59 height 21
